Goal: Task Accomplishment & Management: Use online tool/utility

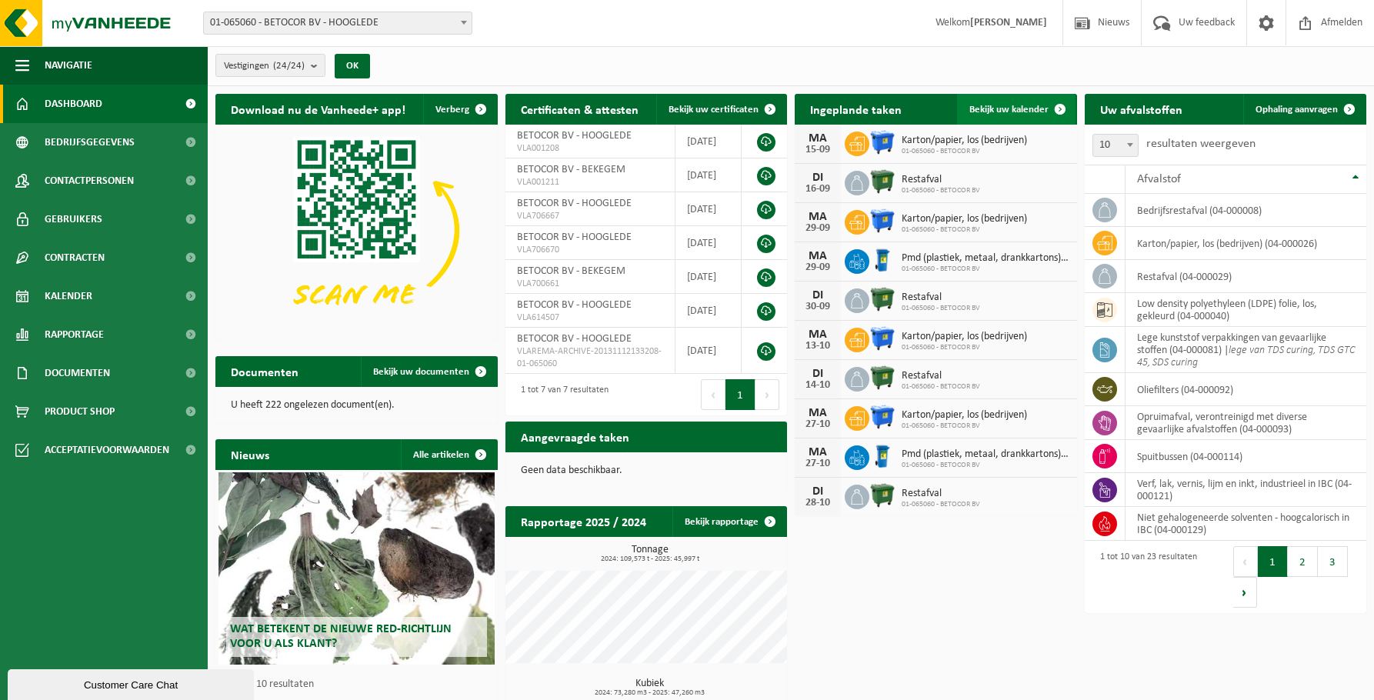
click at [1033, 108] on span "Bekijk uw kalender" at bounding box center [1008, 110] width 79 height 10
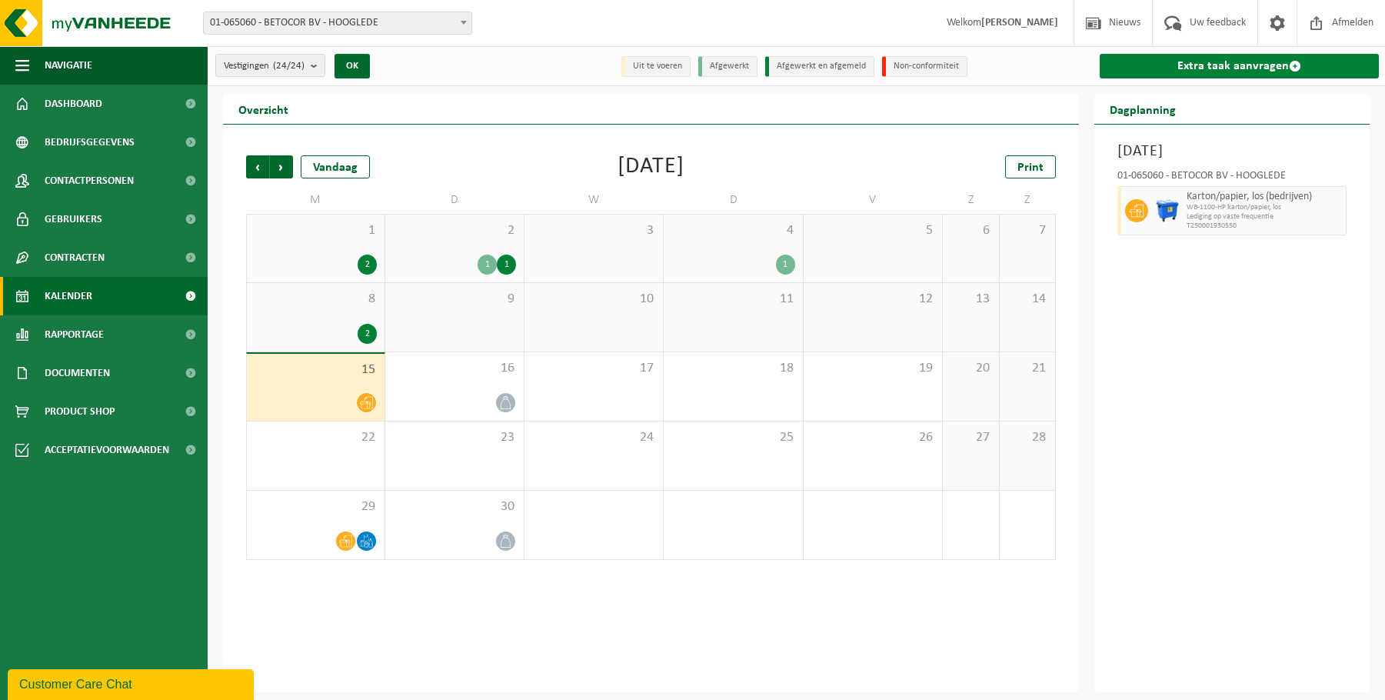
click at [1222, 65] on link "Extra taak aanvragen" at bounding box center [1239, 66] width 279 height 25
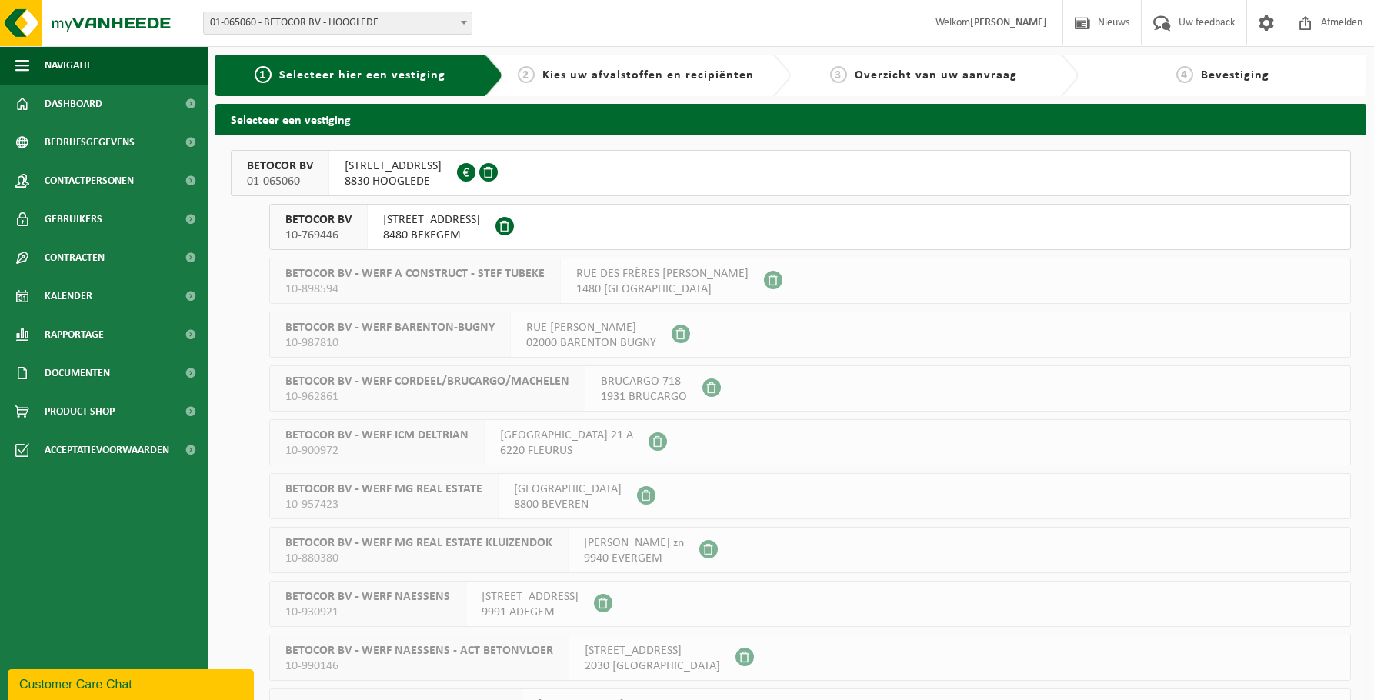
click at [442, 167] on span "DIKSMUIDESTEENWEG 17A" at bounding box center [393, 165] width 97 height 15
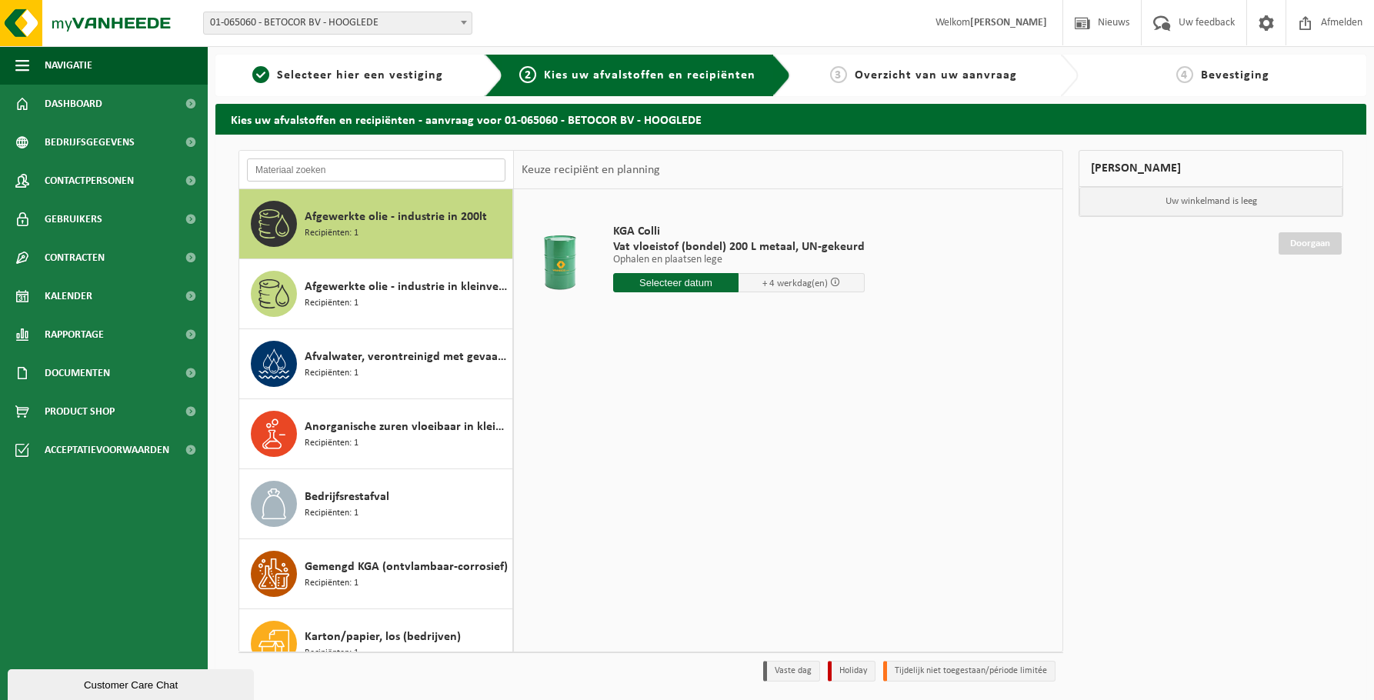
click at [398, 169] on input "text" at bounding box center [376, 169] width 258 height 23
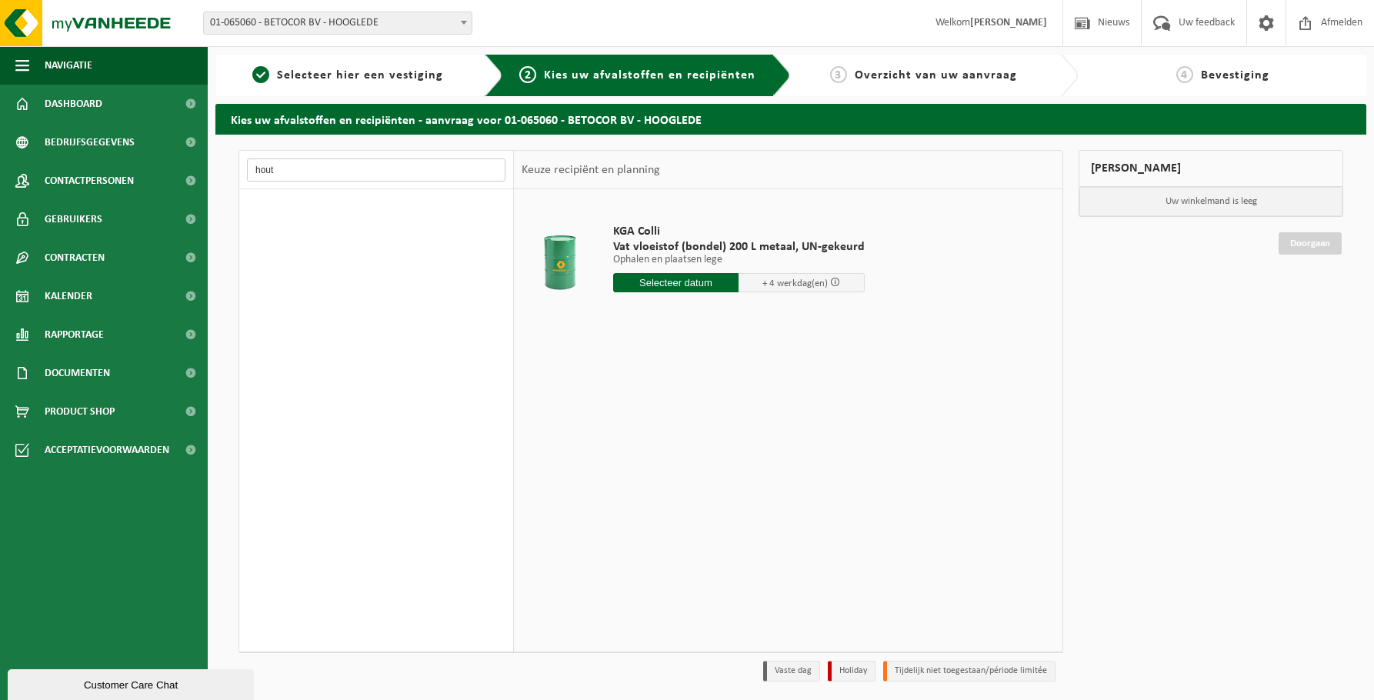
click at [398, 169] on input "hout" at bounding box center [376, 169] width 258 height 23
type input "h"
